Goal: Information Seeking & Learning: Learn about a topic

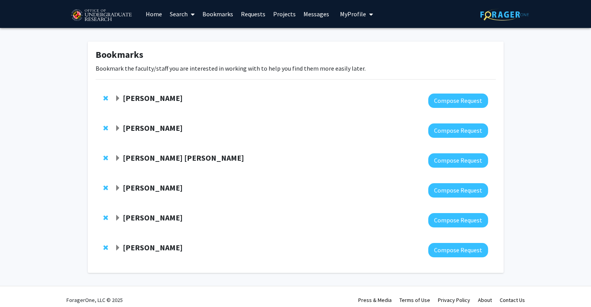
click at [180, 14] on link "Search" at bounding box center [182, 13] width 33 height 27
click at [151, 12] on link "Home" at bounding box center [154, 13] width 24 height 27
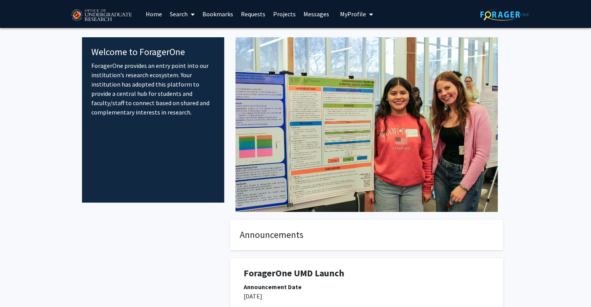
click at [177, 19] on link "Search" at bounding box center [182, 13] width 33 height 27
click at [193, 34] on span "Faculty/Staff" at bounding box center [194, 36] width 57 height 16
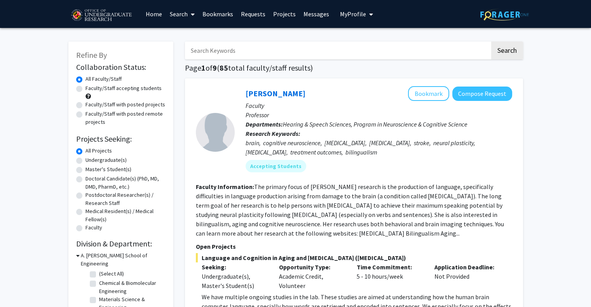
scroll to position [1, 0]
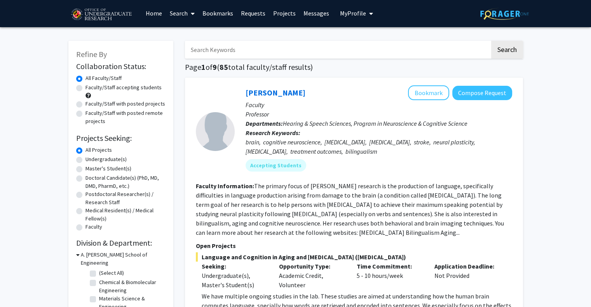
click at [85, 161] on label "Undergraduate(s)" at bounding box center [105, 159] width 41 height 8
click at [85, 160] on input "Undergraduate(s)" at bounding box center [87, 157] width 5 height 5
radio input "true"
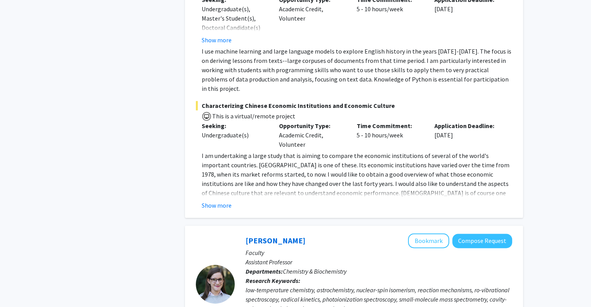
scroll to position [948, 0]
click at [214, 200] on button "Show more" at bounding box center [217, 204] width 30 height 9
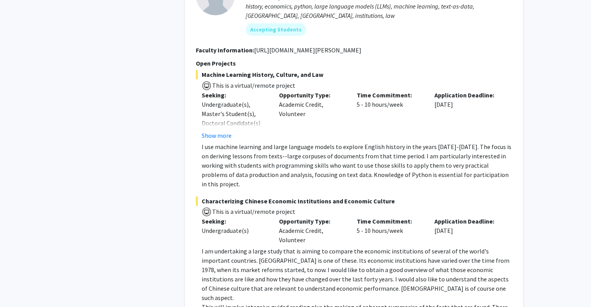
scroll to position [744, 0]
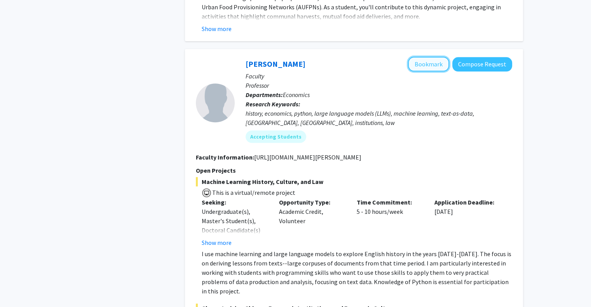
click at [423, 60] on button "Bookmark" at bounding box center [428, 64] width 41 height 15
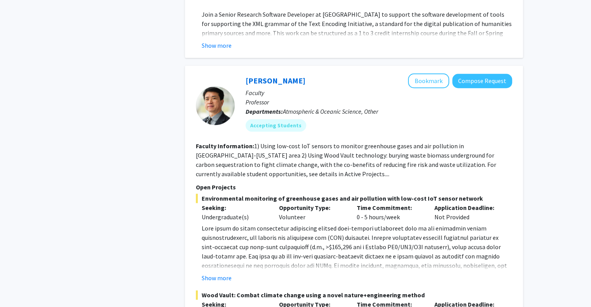
scroll to position [3727, 0]
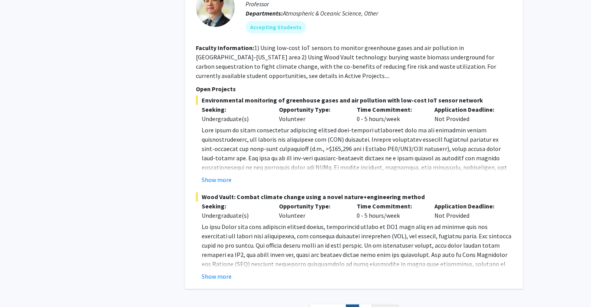
click at [395, 305] on link "Next »" at bounding box center [384, 312] width 27 height 14
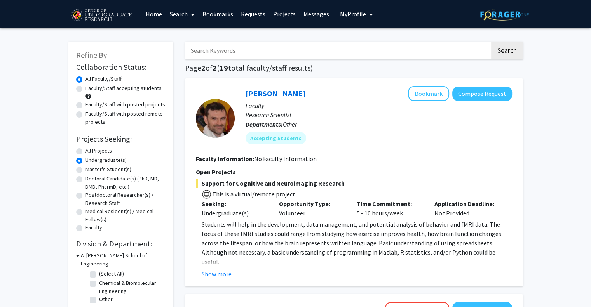
click at [85, 88] on label "Faculty/Staff accepting students" at bounding box center [123, 88] width 76 height 8
click at [85, 88] on input "Faculty/Staff accepting students" at bounding box center [87, 86] width 5 height 5
radio input "true"
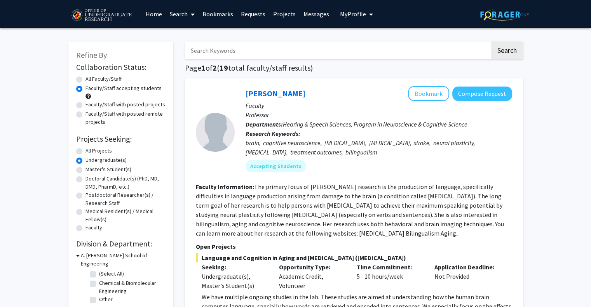
click at [85, 107] on label "Faculty/Staff with posted projects" at bounding box center [125, 105] width 80 height 8
click at [85, 106] on input "Faculty/Staff with posted projects" at bounding box center [87, 103] width 5 height 5
radio input "true"
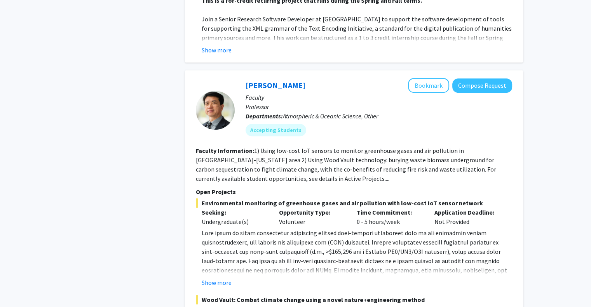
scroll to position [3643, 0]
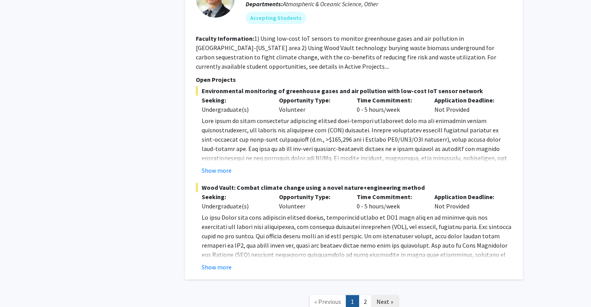
click at [387, 298] on span "Next »" at bounding box center [385, 302] width 17 height 8
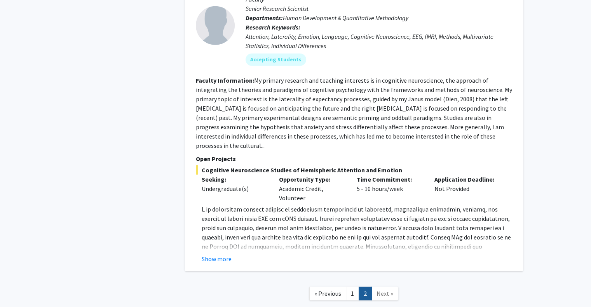
scroll to position [2144, 0]
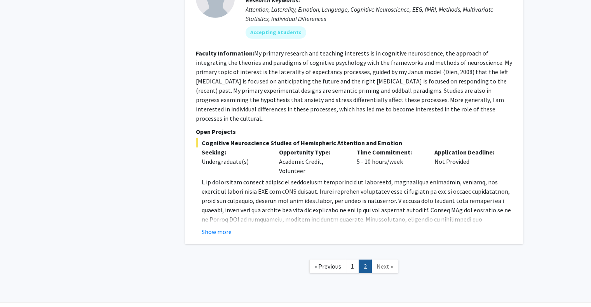
click at [396, 260] on link "Next »" at bounding box center [384, 267] width 27 height 14
click at [392, 260] on link "Next »" at bounding box center [384, 267] width 27 height 14
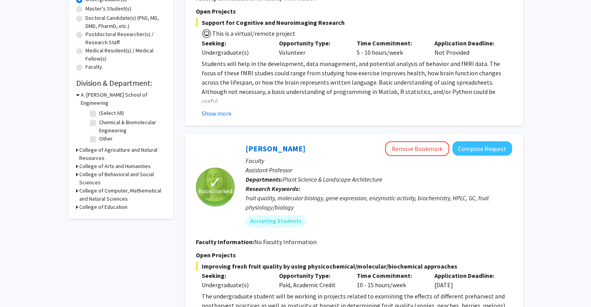
scroll to position [0, 0]
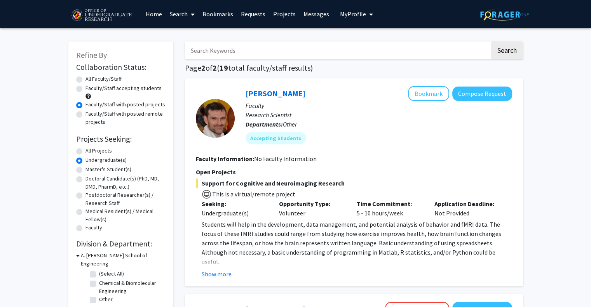
click at [85, 90] on label "Faculty/Staff accepting students" at bounding box center [123, 88] width 76 height 8
click at [85, 89] on input "Faculty/Staff accepting students" at bounding box center [87, 86] width 5 height 5
radio input "true"
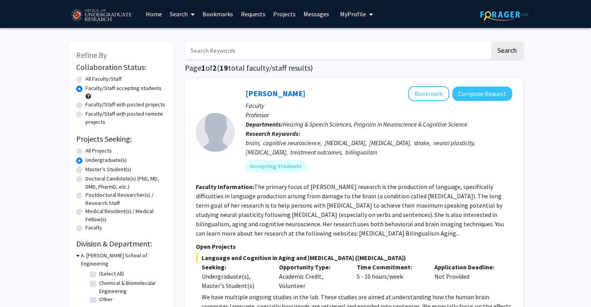
click at [85, 80] on label "All Faculty/Staff" at bounding box center [103, 79] width 36 height 8
click at [85, 80] on input "All Faculty/Staff" at bounding box center [87, 77] width 5 height 5
radio input "true"
click at [85, 88] on label "Faculty/Staff accepting students" at bounding box center [123, 88] width 76 height 8
click at [85, 88] on input "Faculty/Staff accepting students" at bounding box center [87, 86] width 5 height 5
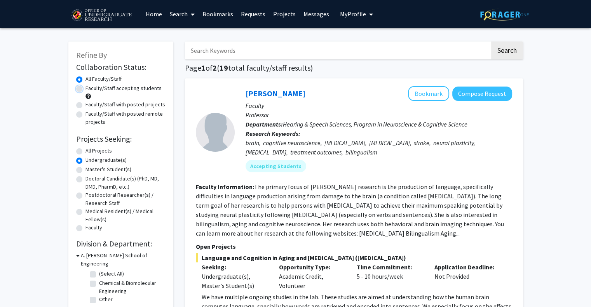
radio input "true"
click at [85, 77] on label "All Faculty/Staff" at bounding box center [103, 79] width 36 height 8
click at [85, 77] on input "All Faculty/Staff" at bounding box center [87, 77] width 5 height 5
radio input "true"
click at [85, 160] on label "Undergraduate(s)" at bounding box center [105, 160] width 41 height 8
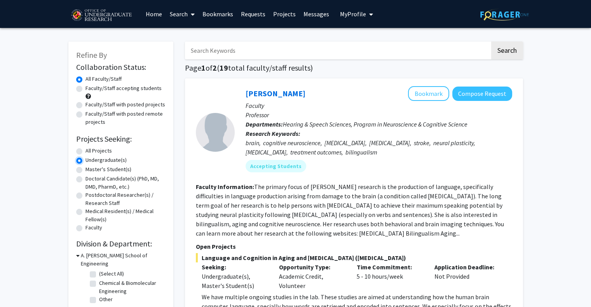
click at [85, 160] on input "Undergraduate(s)" at bounding box center [87, 158] width 5 height 5
click at [80, 164] on div "Undergraduate(s)" at bounding box center [120, 160] width 89 height 9
click at [85, 153] on label "All Projects" at bounding box center [98, 151] width 26 height 8
click at [85, 152] on input "All Projects" at bounding box center [87, 149] width 5 height 5
radio input "true"
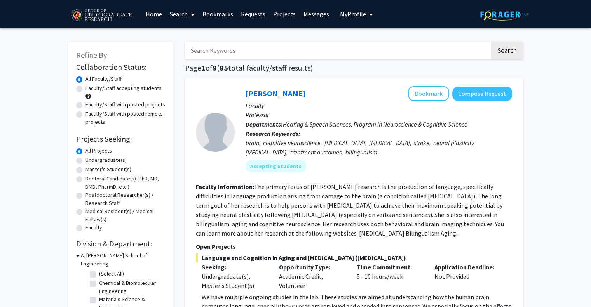
click at [85, 91] on label "Faculty/Staff accepting students" at bounding box center [123, 88] width 76 height 8
click at [85, 89] on input "Faculty/Staff accepting students" at bounding box center [87, 86] width 5 height 5
radio input "true"
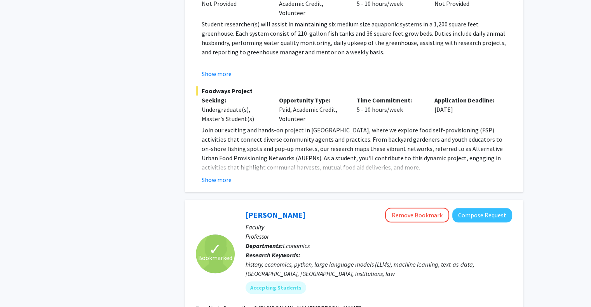
scroll to position [598, 0]
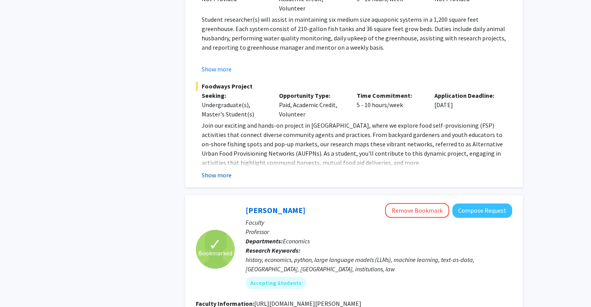
click at [225, 176] on button "Show more" at bounding box center [217, 175] width 30 height 9
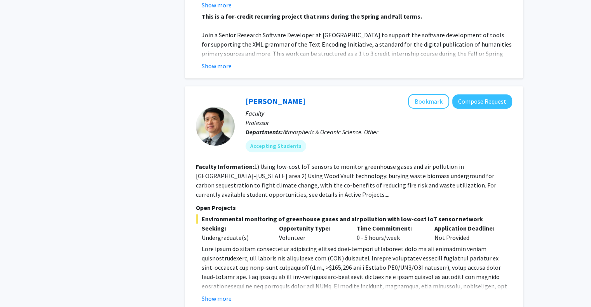
scroll to position [3718, 0]
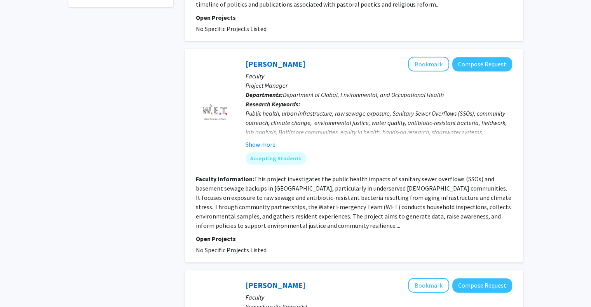
scroll to position [438, 0]
click at [262, 144] on button "Show more" at bounding box center [261, 144] width 30 height 9
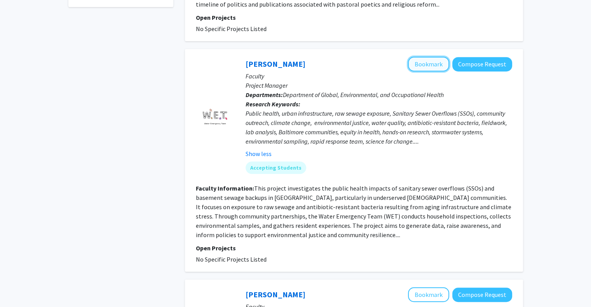
click at [437, 66] on button "Bookmark" at bounding box center [428, 64] width 41 height 15
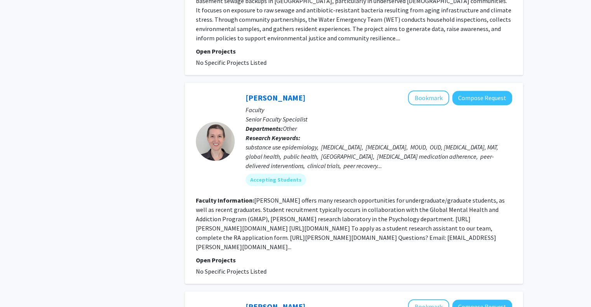
scroll to position [636, 0]
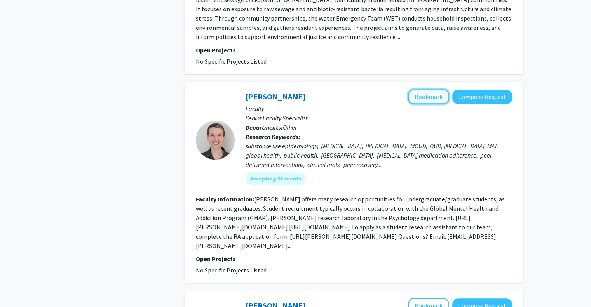
click at [433, 96] on button "Bookmark" at bounding box center [428, 96] width 41 height 15
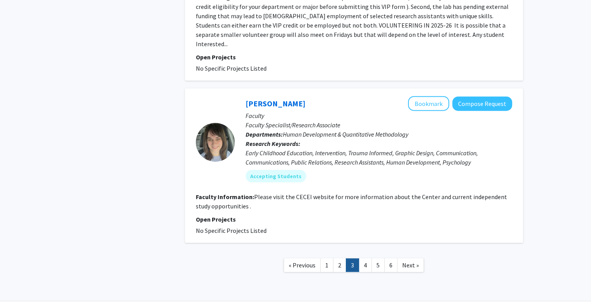
scroll to position [1790, 0]
click at [369, 259] on link "4" at bounding box center [365, 266] width 13 height 14
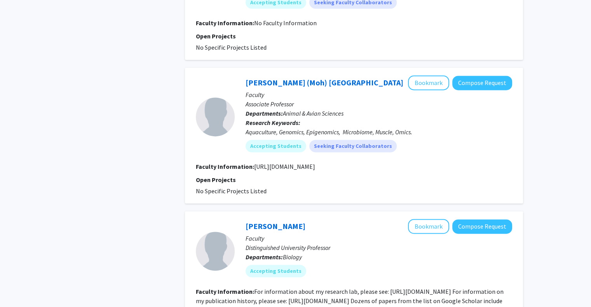
scroll to position [1195, 0]
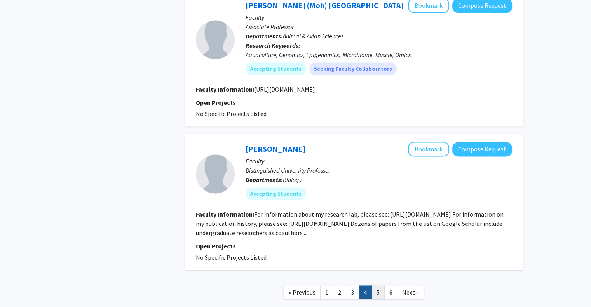
click at [382, 286] on link "5" at bounding box center [377, 293] width 13 height 14
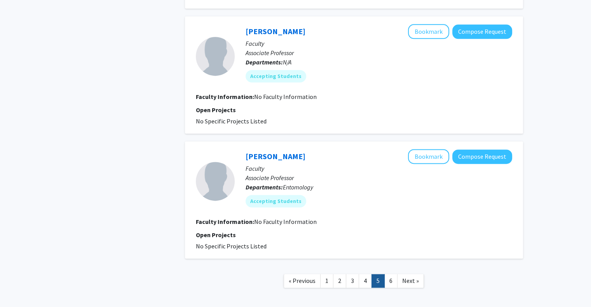
scroll to position [1057, 0]
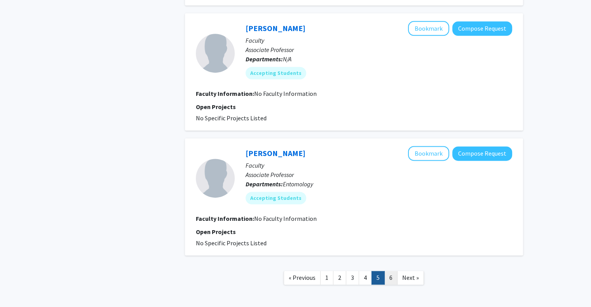
click at [390, 276] on link "6" at bounding box center [390, 278] width 13 height 14
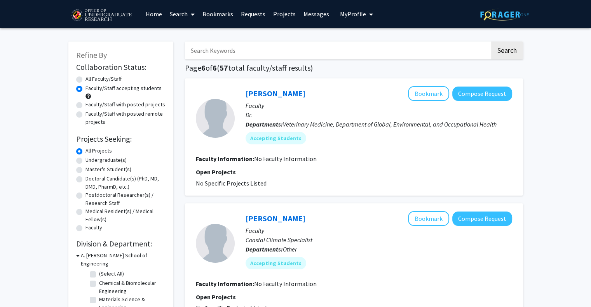
click at [279, 22] on link "Projects" at bounding box center [284, 13] width 30 height 27
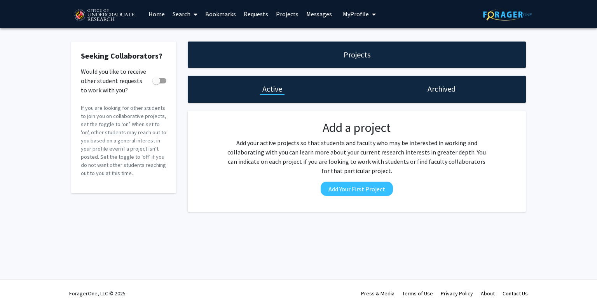
click at [231, 17] on link "Bookmarks" at bounding box center [220, 13] width 38 height 27
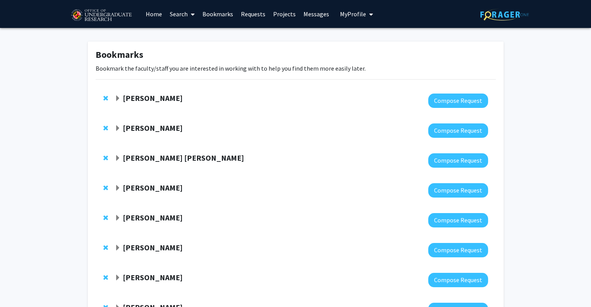
click at [181, 11] on link "Search" at bounding box center [182, 13] width 33 height 27
click at [156, 12] on link "Home" at bounding box center [154, 13] width 24 height 27
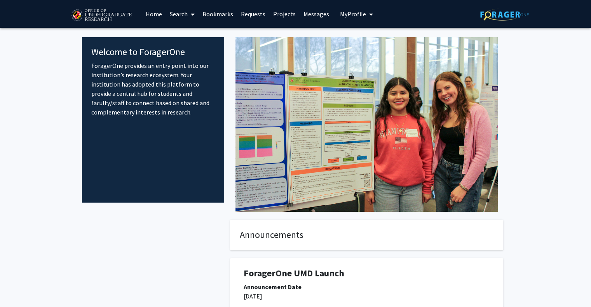
scroll to position [100, 0]
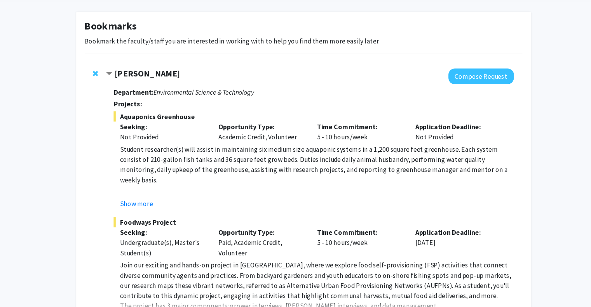
scroll to position [6, 0]
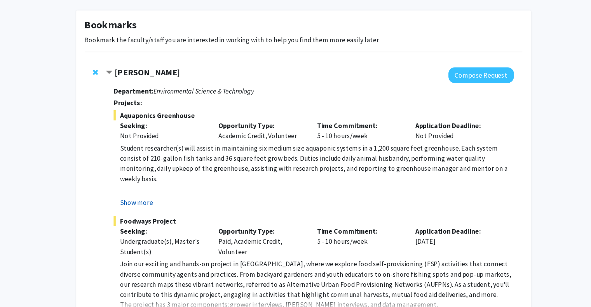
click at [153, 211] on button "Show more" at bounding box center [143, 211] width 30 height 9
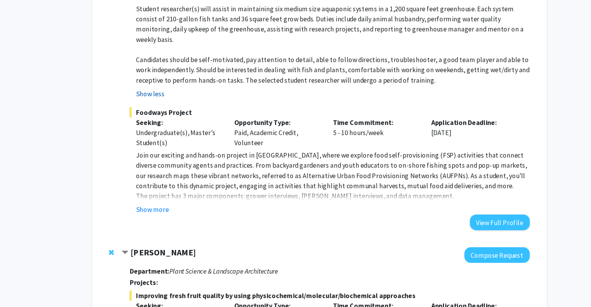
scroll to position [134, 0]
click at [138, 213] on button "Show more" at bounding box center [143, 217] width 30 height 9
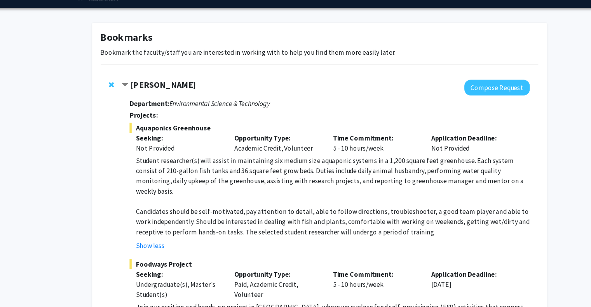
scroll to position [0, 0]
